Goal: Information Seeking & Learning: Check status

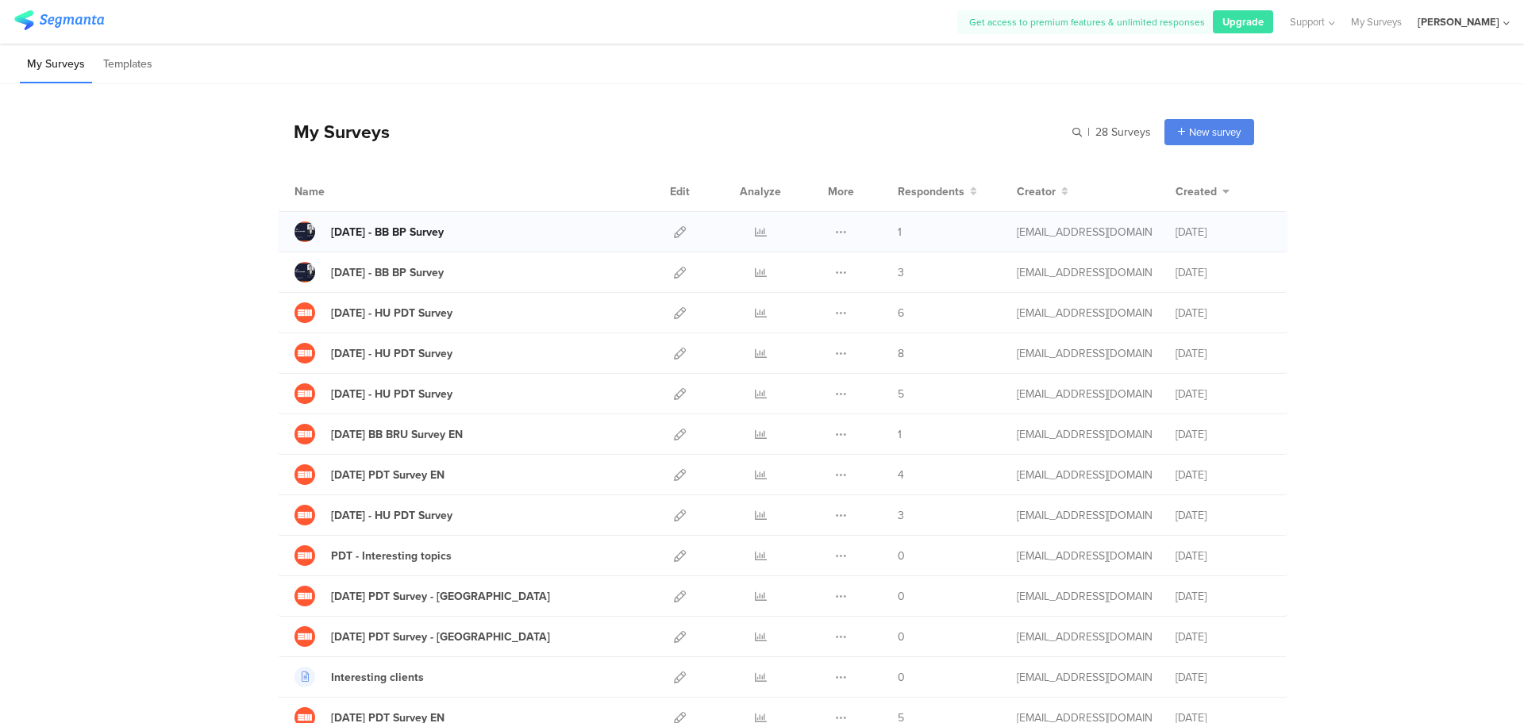
click at [419, 230] on div "2025.09.12 - BB BP Survey" at bounding box center [387, 232] width 113 height 17
click at [755, 232] on icon at bounding box center [761, 232] width 12 height 12
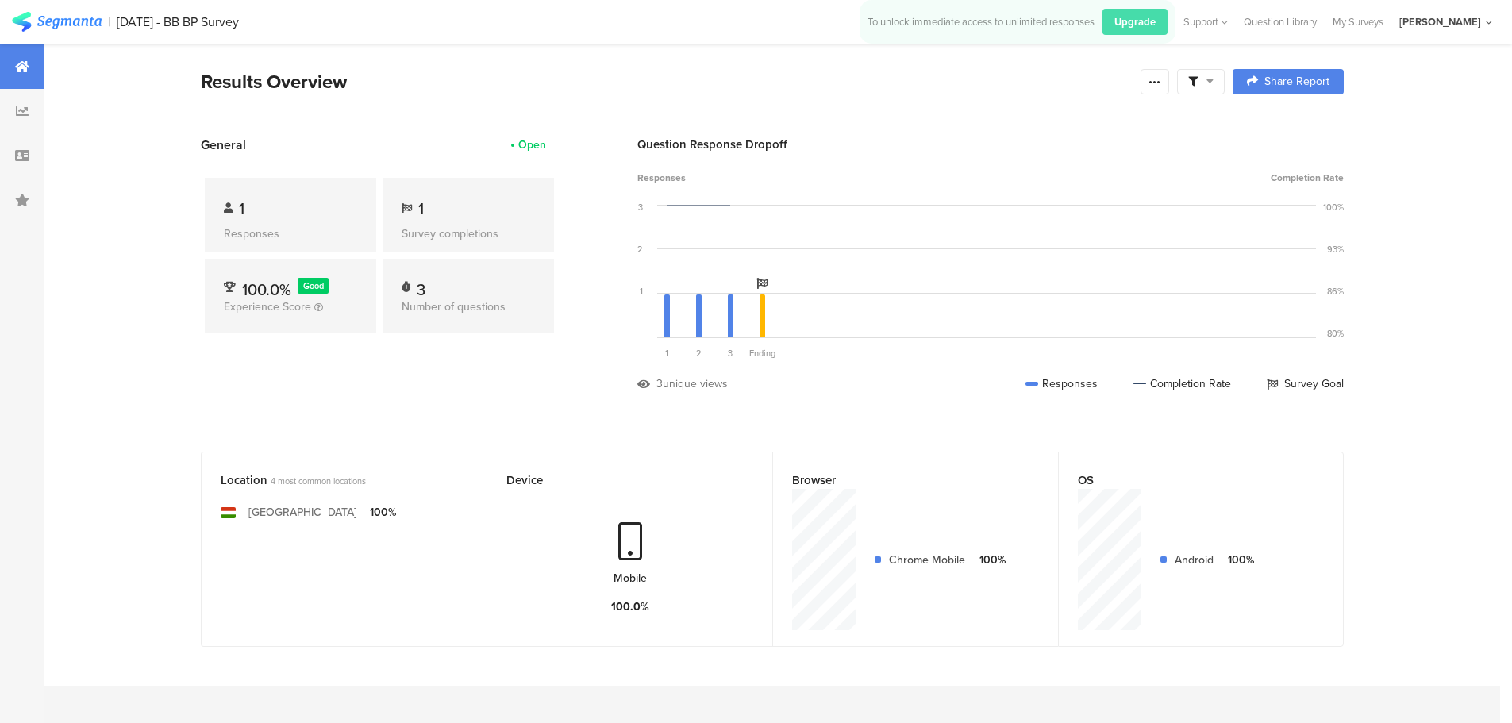
click at [254, 224] on div "1 Responses" at bounding box center [290, 215] width 171 height 75
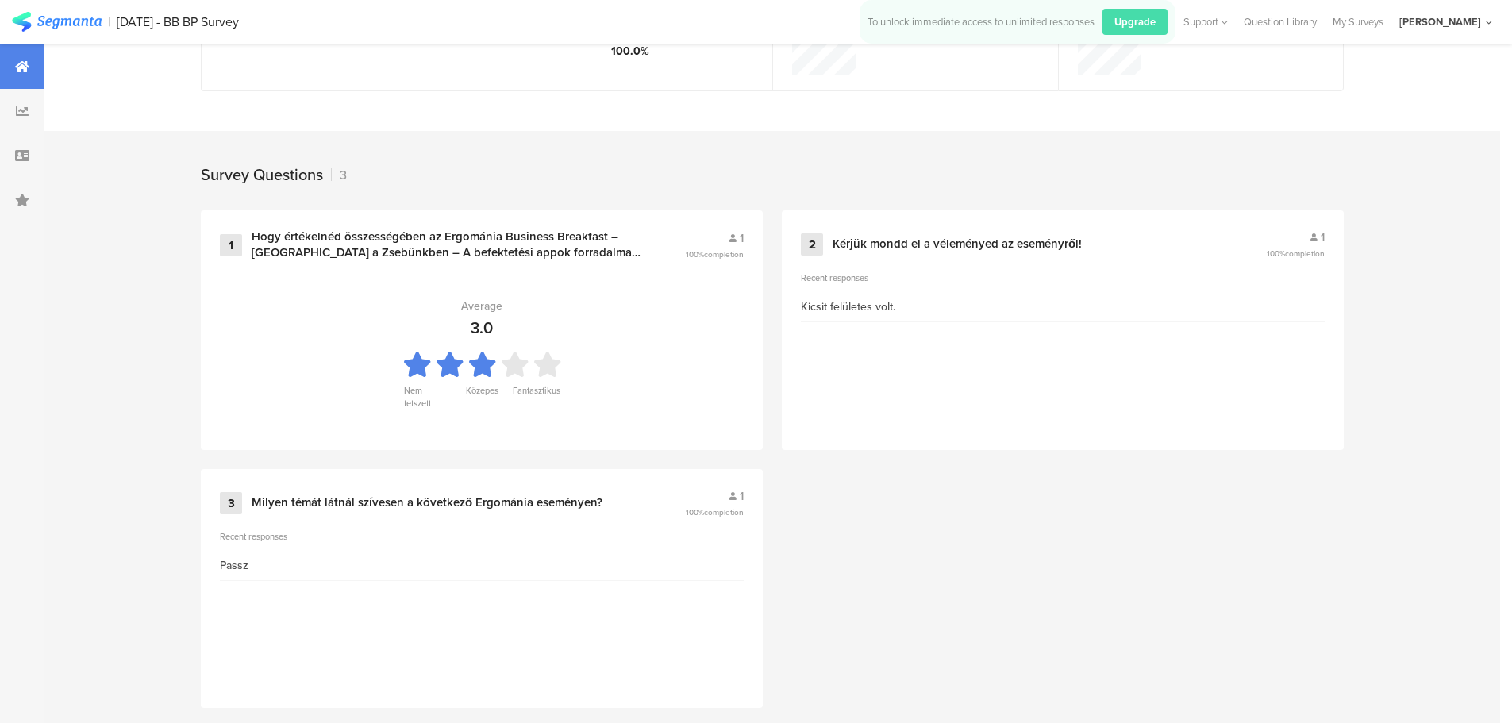
scroll to position [576, 0]
